Goal: Task Accomplishment & Management: Manage account settings

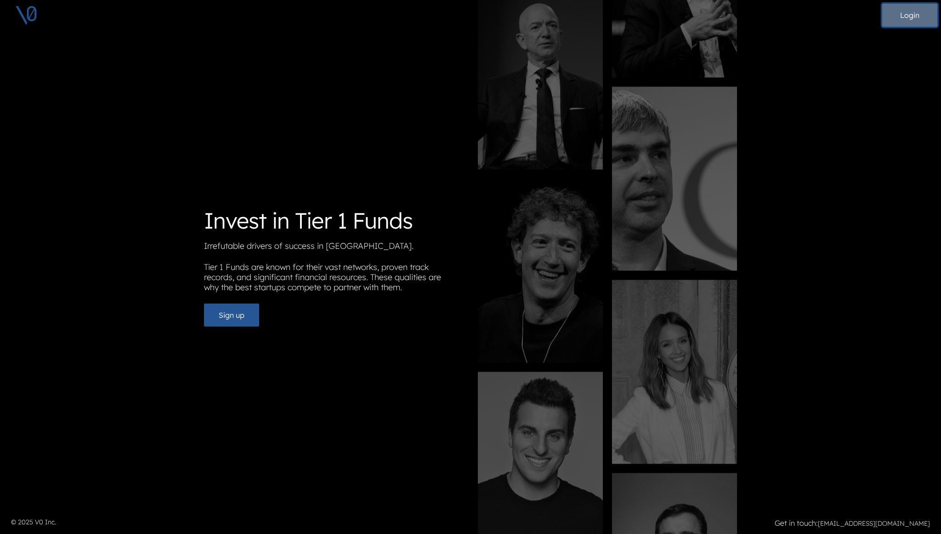
click at [908, 18] on button "Login" at bounding box center [909, 15] width 55 height 23
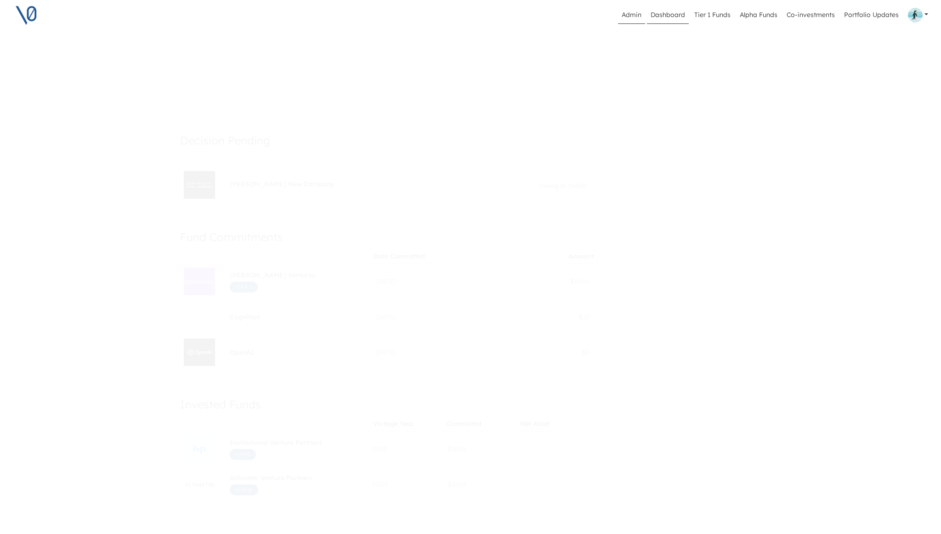
click at [637, 12] on link "Admin" at bounding box center [631, 14] width 27 height 17
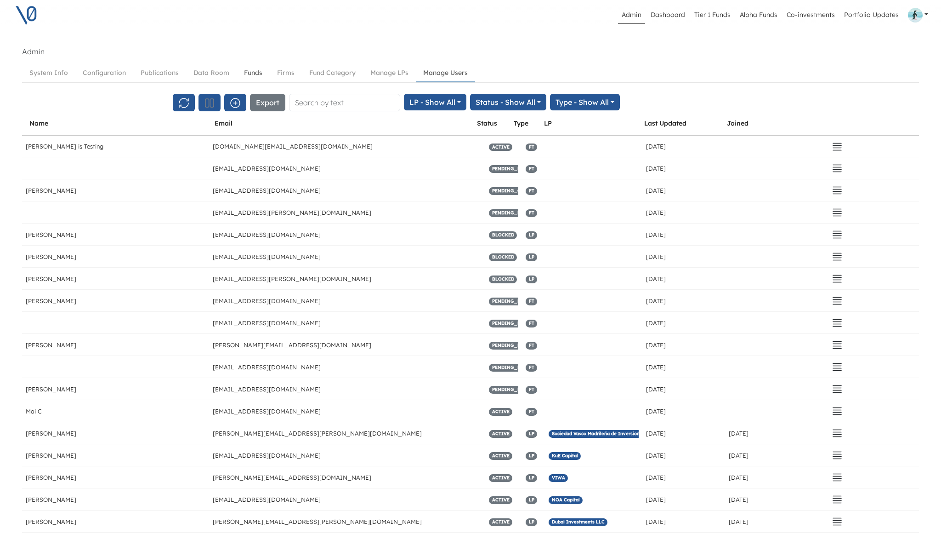
click at [249, 73] on link "Funds" at bounding box center [253, 72] width 33 height 17
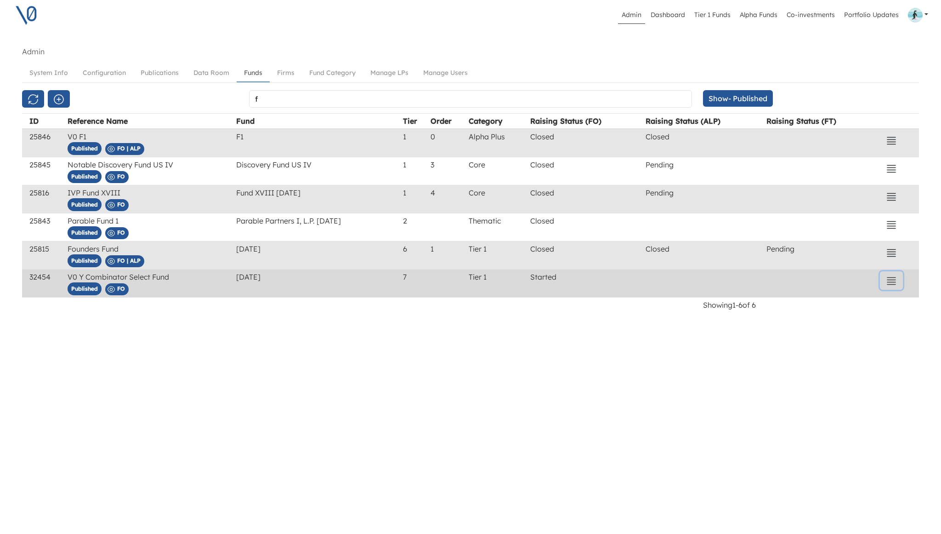
click at [893, 280] on icon "button" at bounding box center [891, 280] width 11 height 11
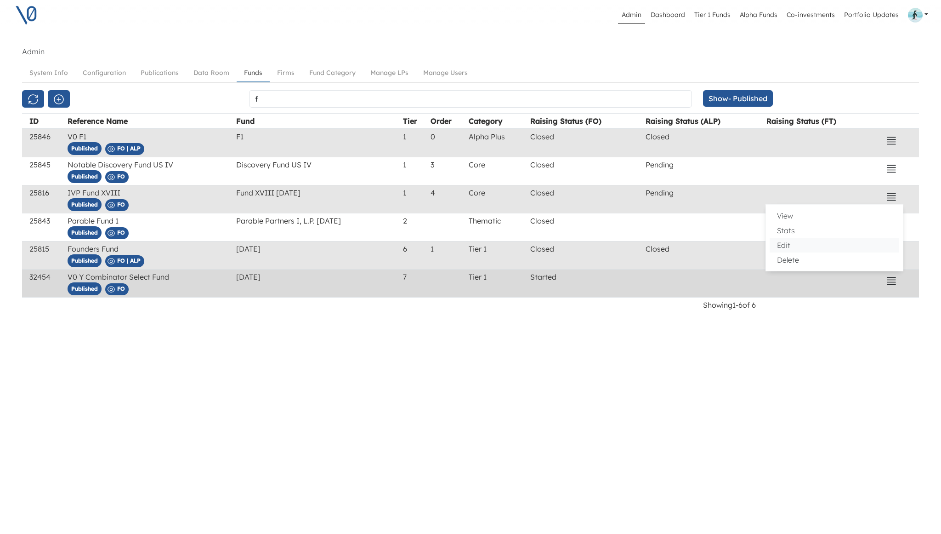
click at [842, 249] on button "Edit" at bounding box center [835, 245] width 130 height 15
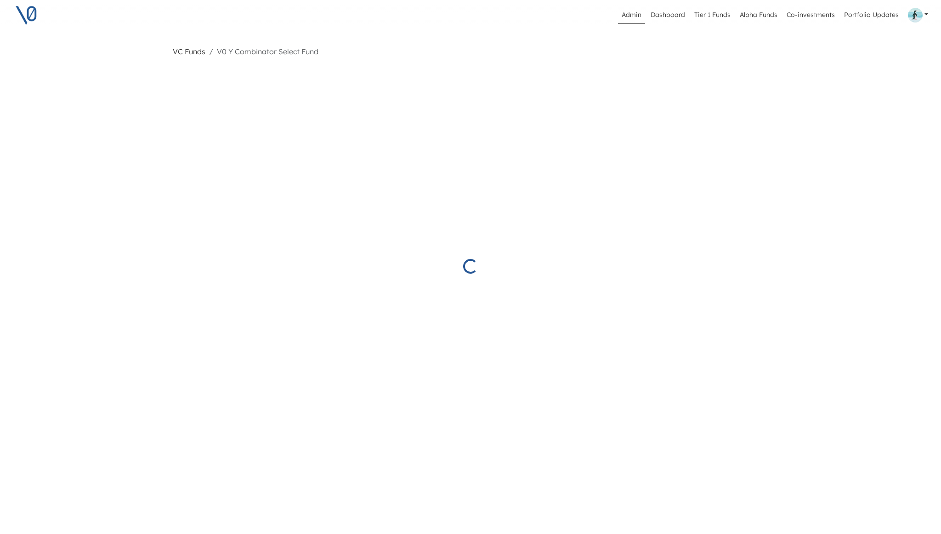
select select "Started"
select select "Published"
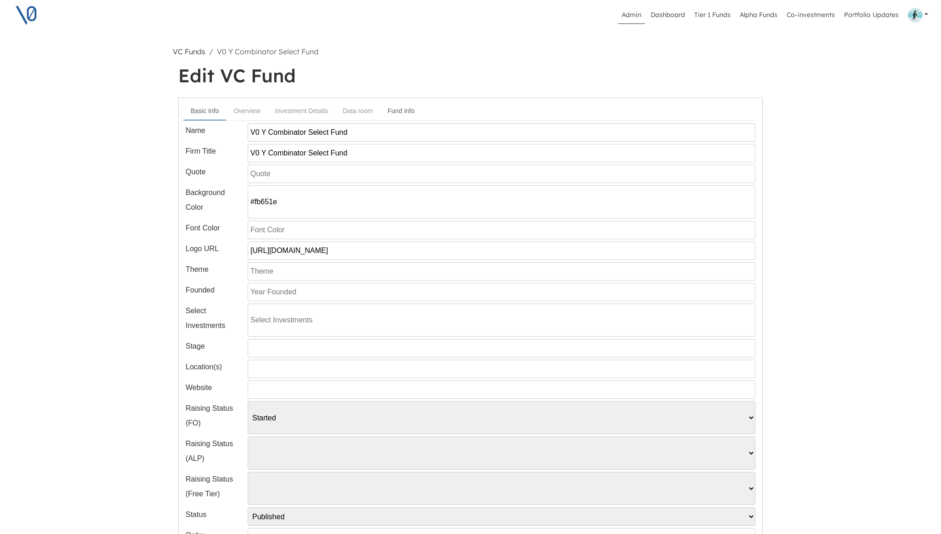
click at [387, 114] on link "Fund Info" at bounding box center [401, 110] width 42 height 17
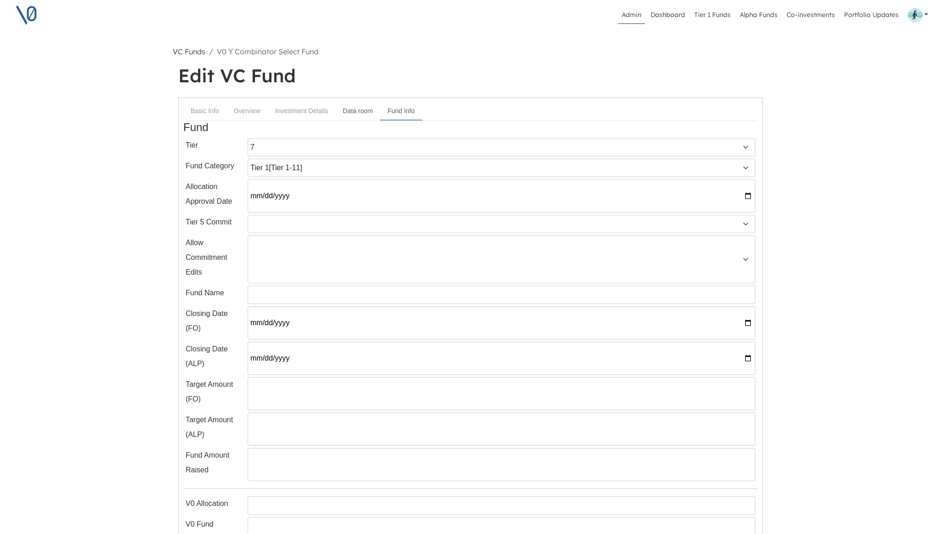
click at [358, 111] on link "Data room" at bounding box center [357, 110] width 45 height 17
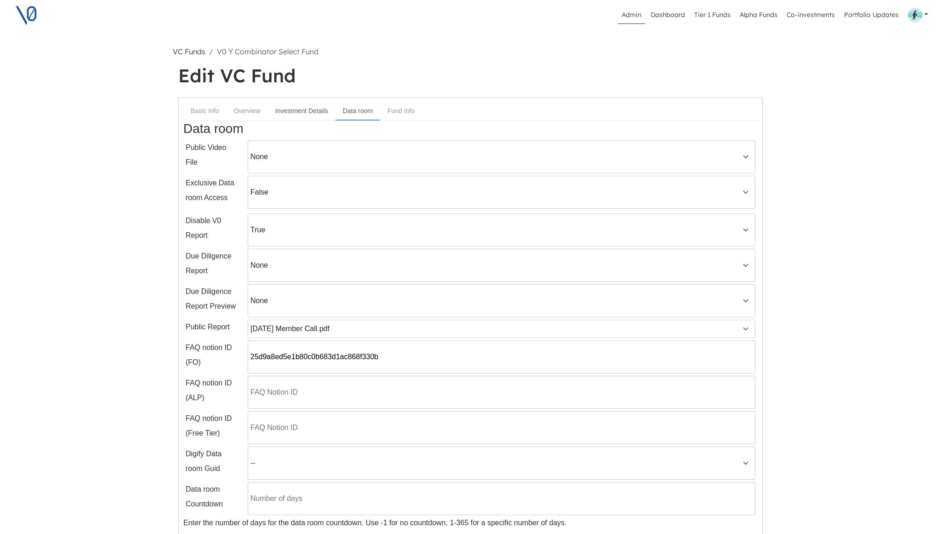
click at [330, 111] on link "Investment Details" at bounding box center [302, 110] width 68 height 17
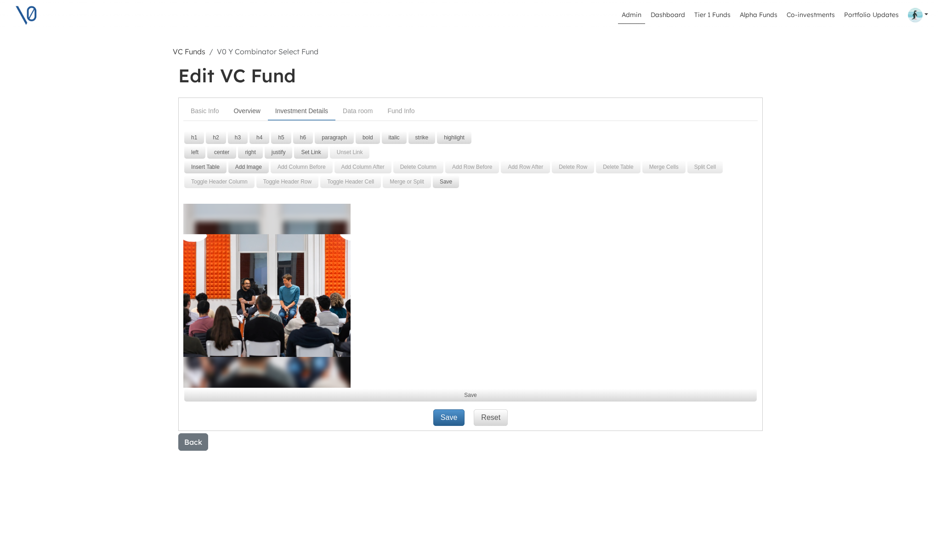
click at [258, 107] on link "Overview" at bounding box center [246, 110] width 41 height 17
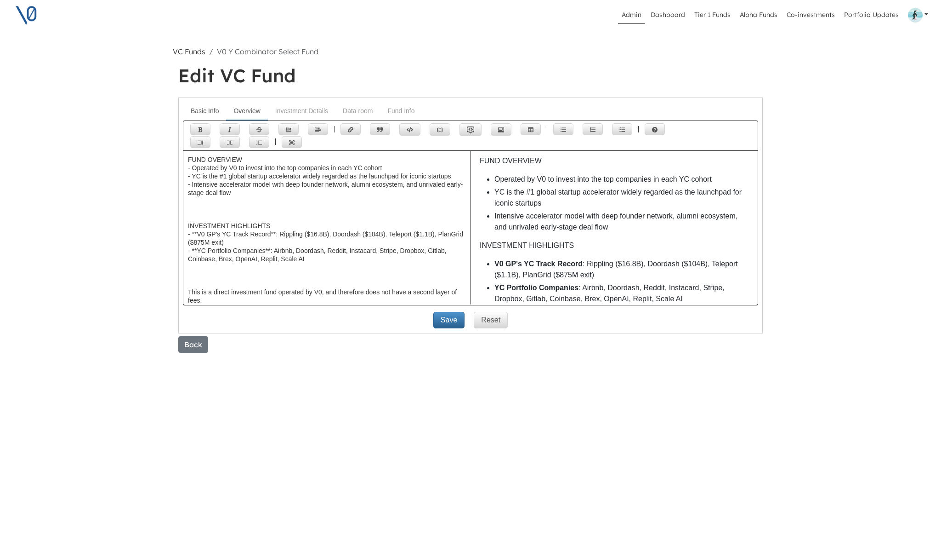
click at [206, 114] on link "Basic Info" at bounding box center [204, 110] width 43 height 17
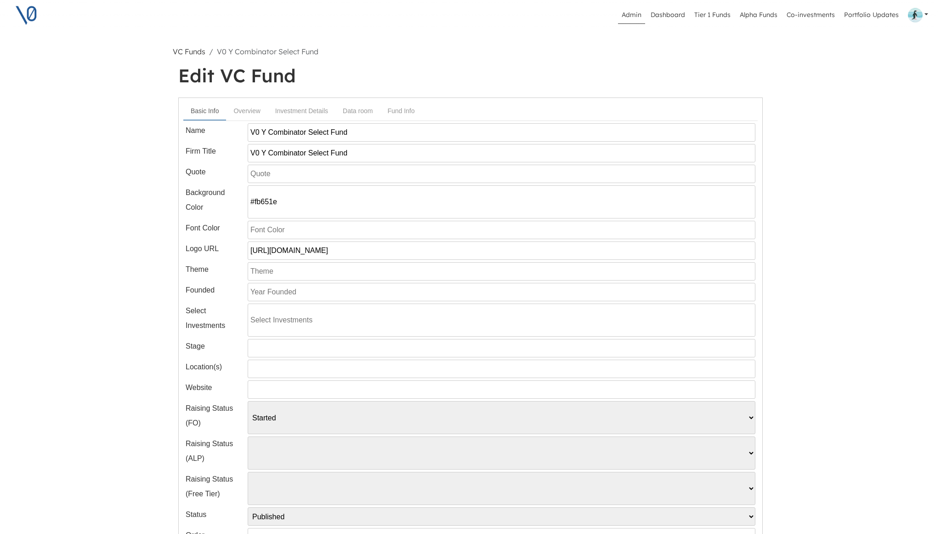
scroll to position [165, 0]
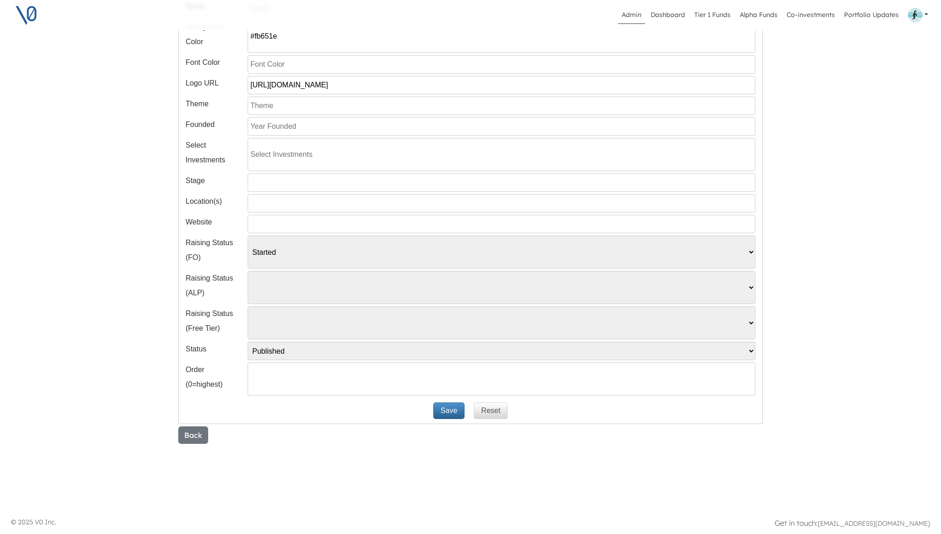
click at [928, 13] on link at bounding box center [918, 15] width 28 height 22
click at [888, 81] on button "Log out" at bounding box center [901, 82] width 130 height 15
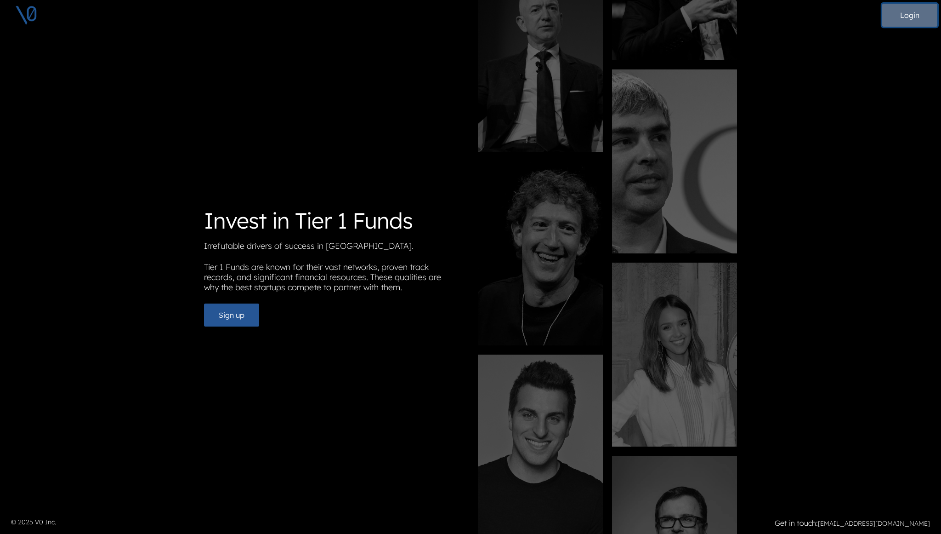
click at [902, 18] on button "Login" at bounding box center [909, 15] width 55 height 23
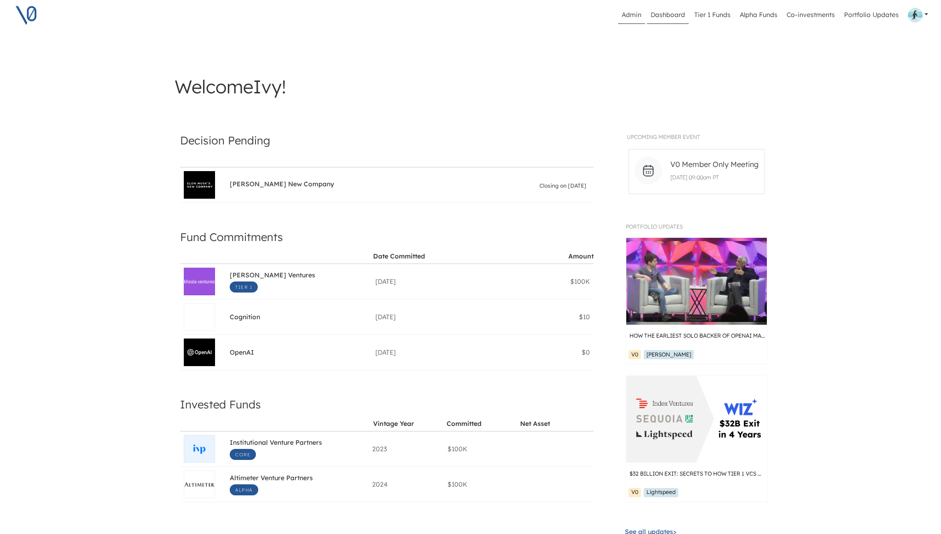
click at [628, 18] on link "Admin" at bounding box center [631, 14] width 27 height 17
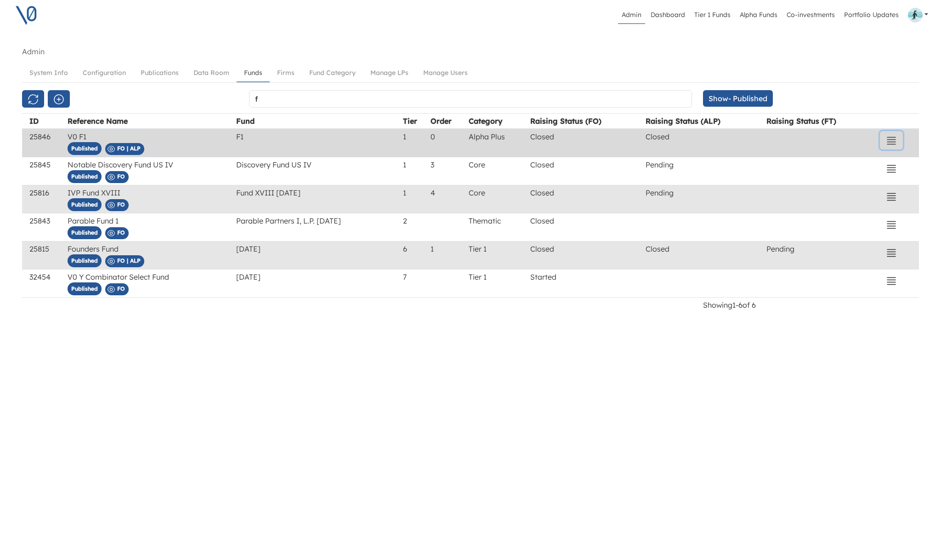
click at [895, 135] on icon "button" at bounding box center [891, 140] width 11 height 11
click at [822, 191] on button "Edit" at bounding box center [835, 190] width 130 height 15
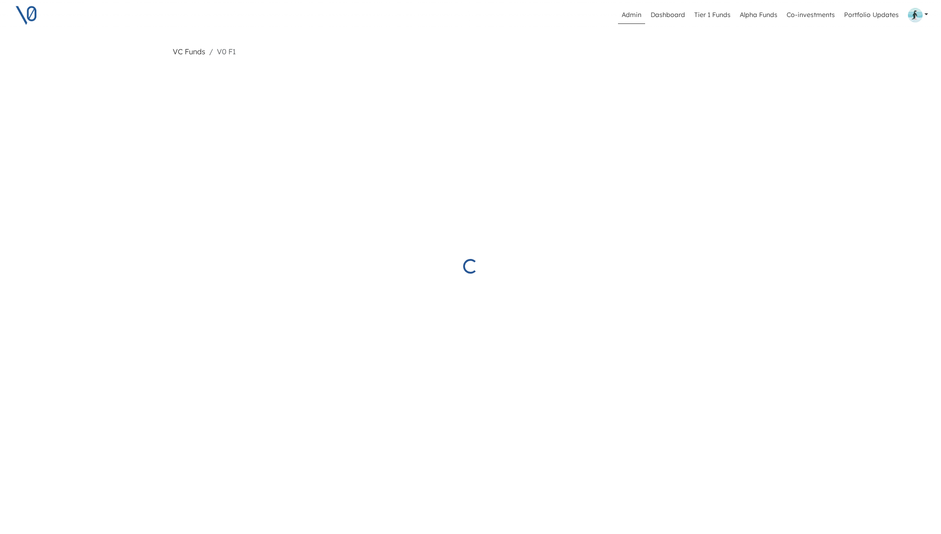
select select "Closed"
select select "Published"
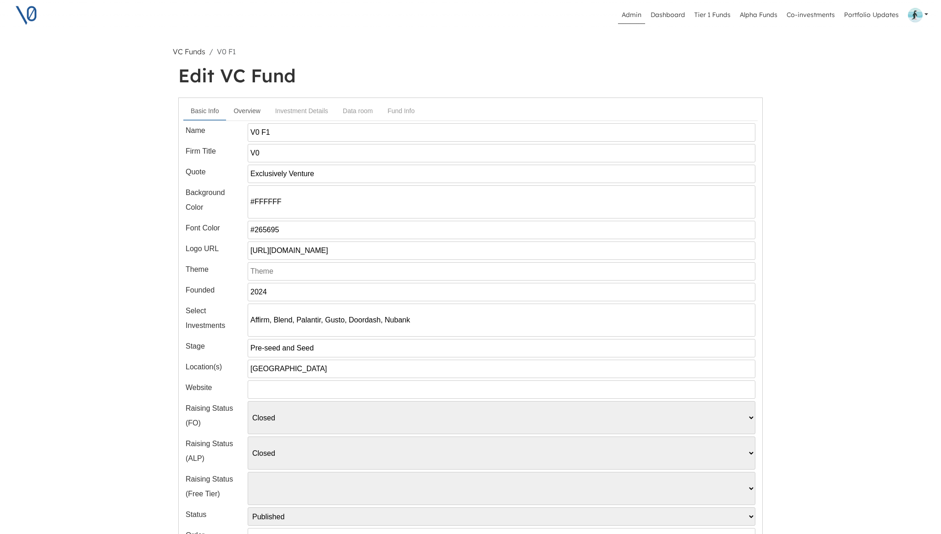
click at [247, 109] on link "Overview" at bounding box center [246, 110] width 41 height 17
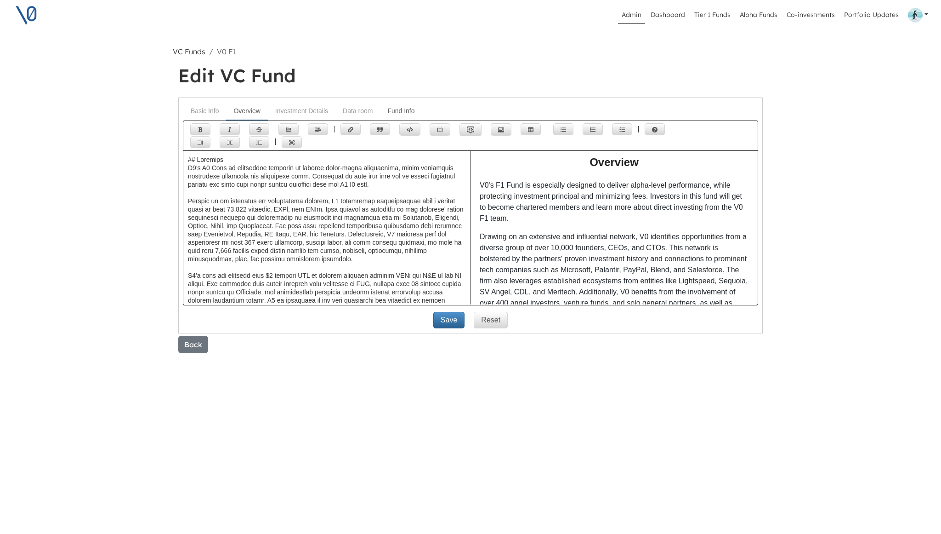
click at [408, 110] on link "Fund Info" at bounding box center [401, 110] width 42 height 17
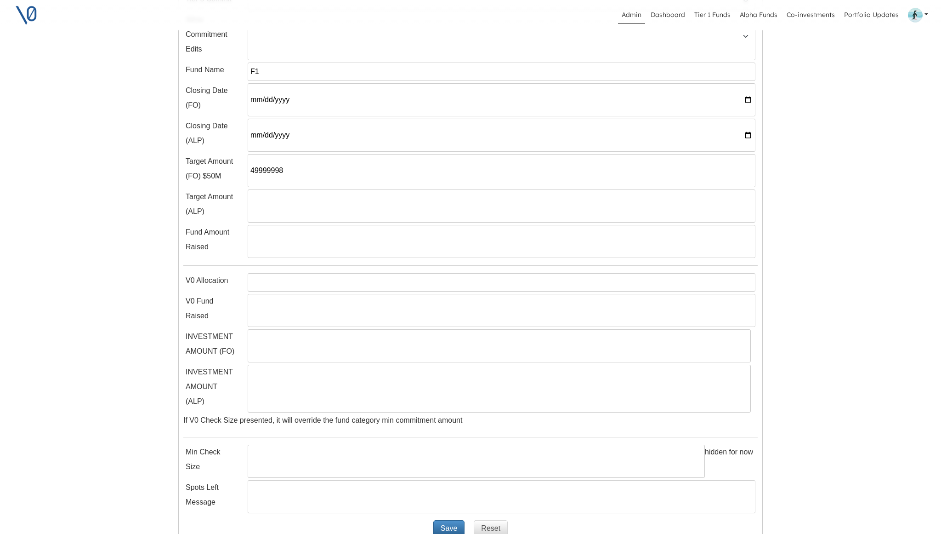
scroll to position [341, 0]
